Goal: Navigation & Orientation: Find specific page/section

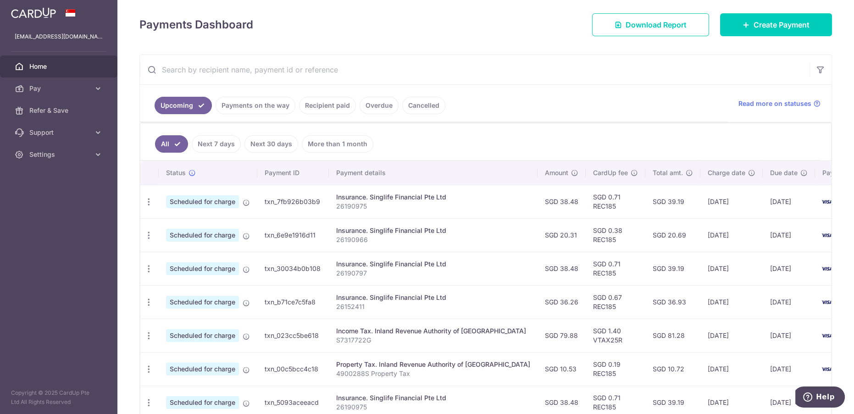
scroll to position [299, 0]
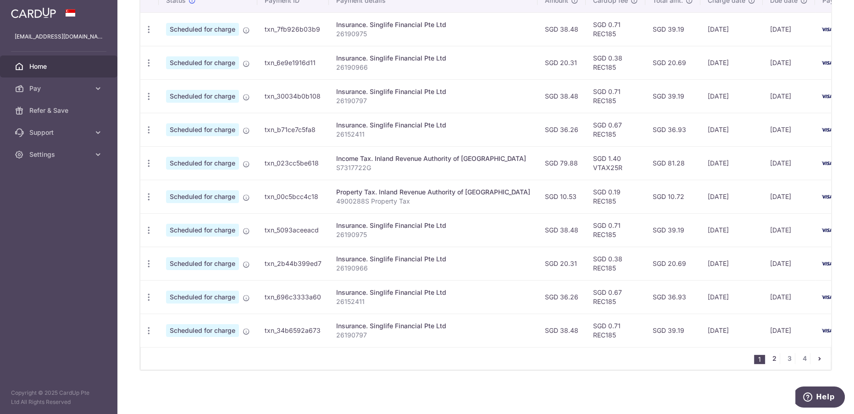
click at [769, 355] on link "2" at bounding box center [774, 358] width 11 height 11
